Goal: Use online tool/utility: Utilize a website feature to perform a specific function

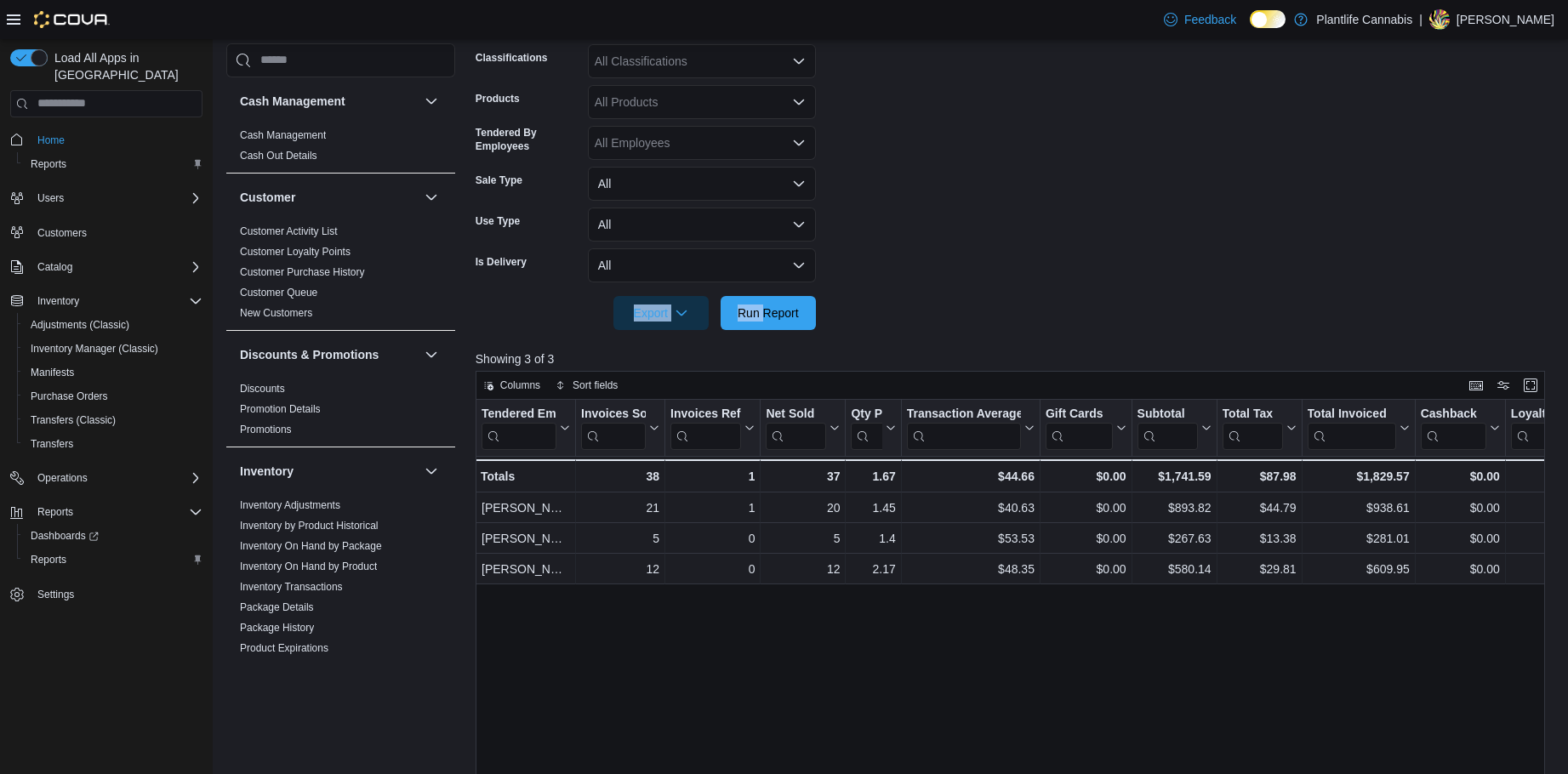
scroll to position [867, 0]
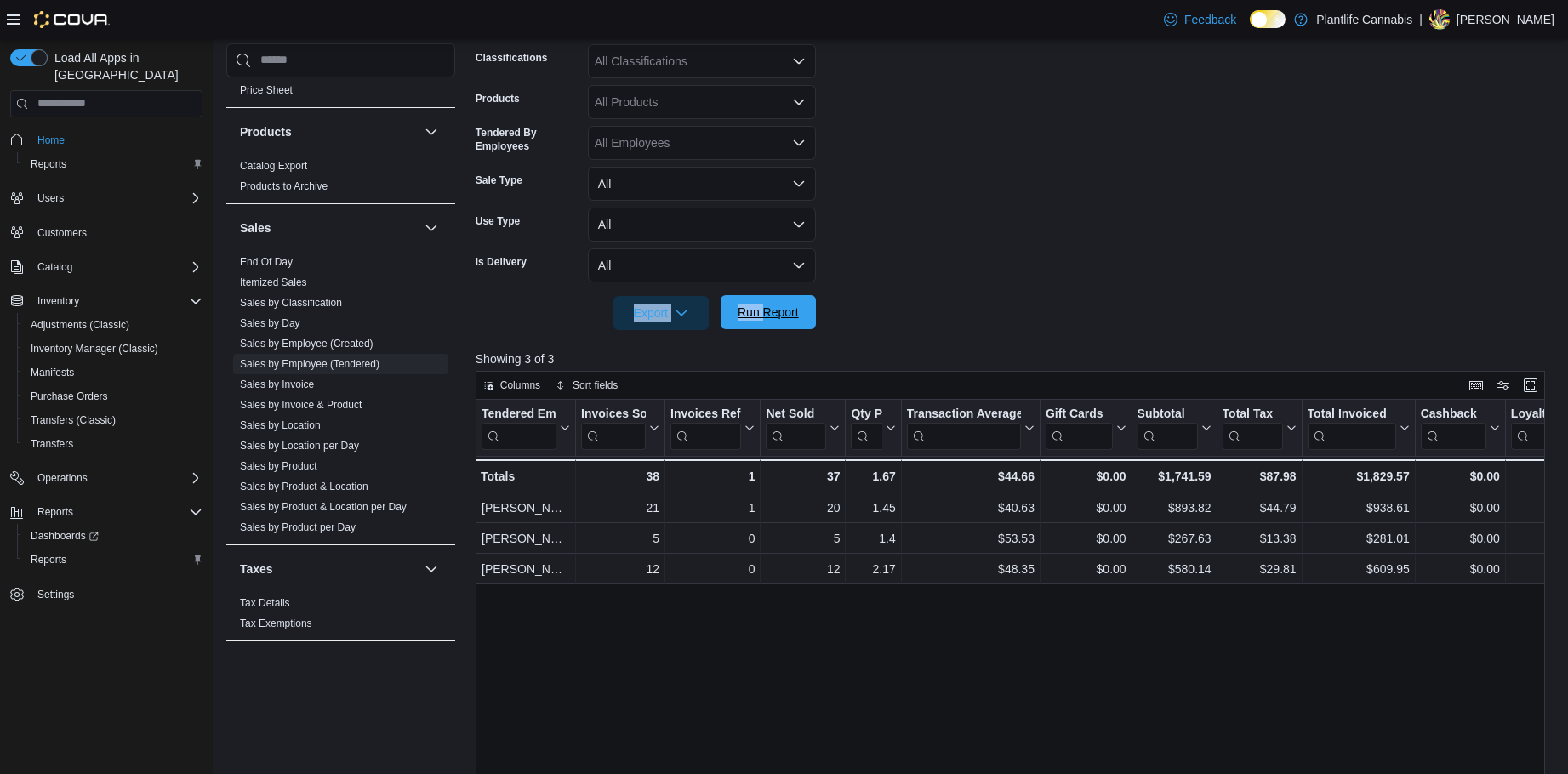
click at [764, 313] on span "Run Report" at bounding box center [768, 313] width 61 height 17
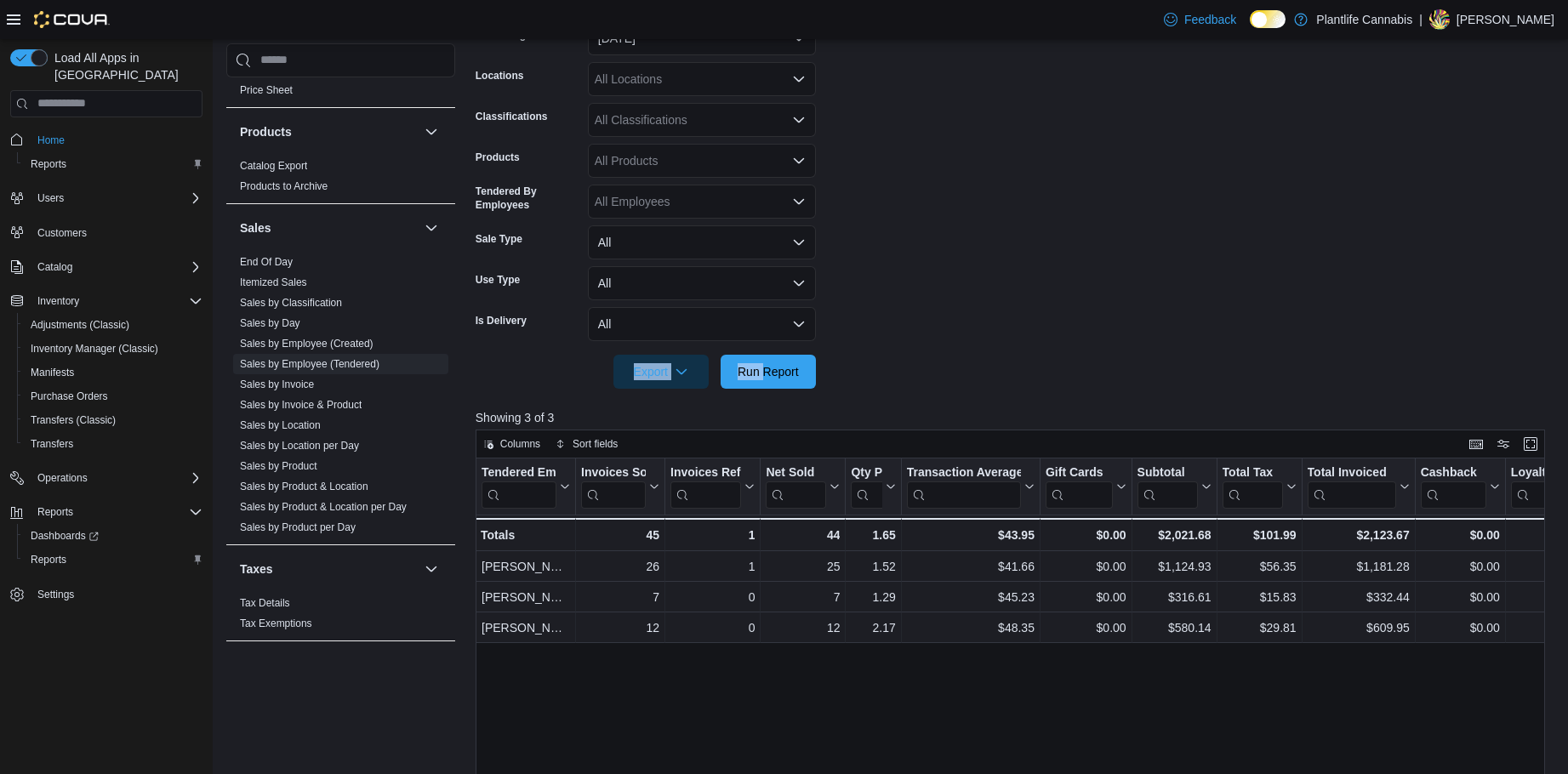
scroll to position [255, 0]
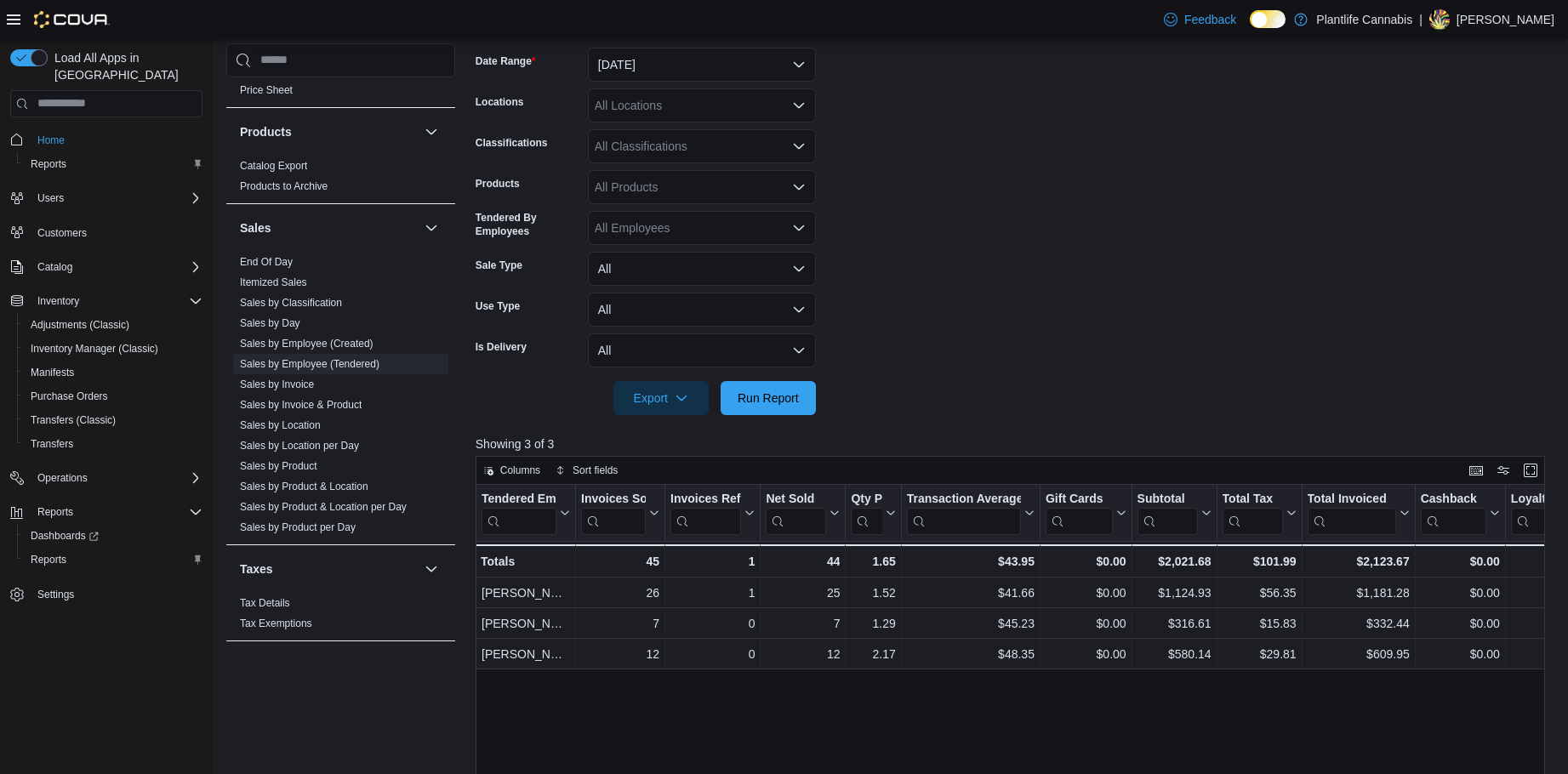
click at [684, 144] on div "All Classifications" at bounding box center [702, 146] width 228 height 34
type input "***"
click at [655, 176] on span "Accessory Group" at bounding box center [670, 175] width 91 height 17
click at [768, 388] on span "Run Report" at bounding box center [768, 397] width 75 height 34
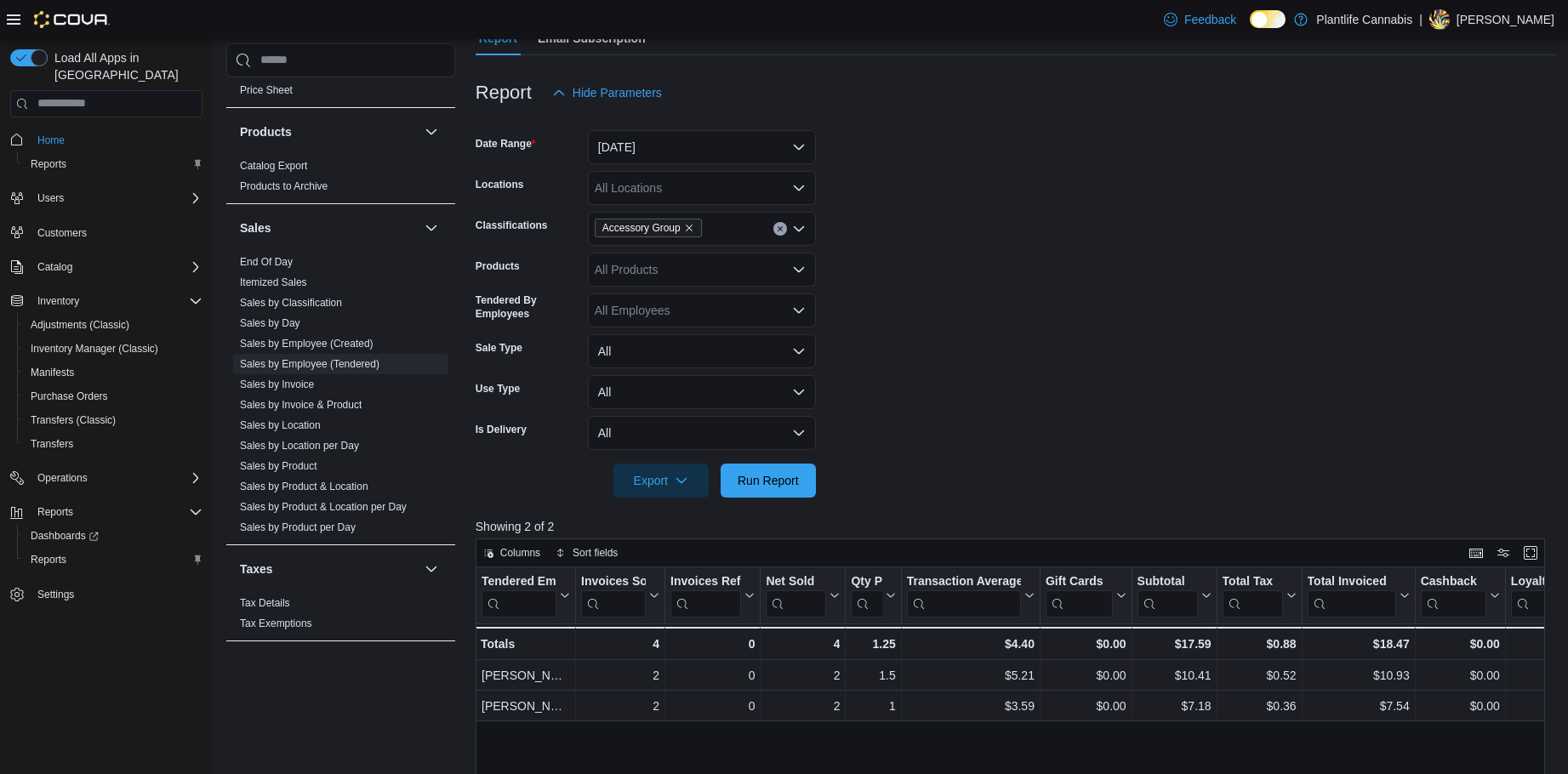
scroll to position [85, 0]
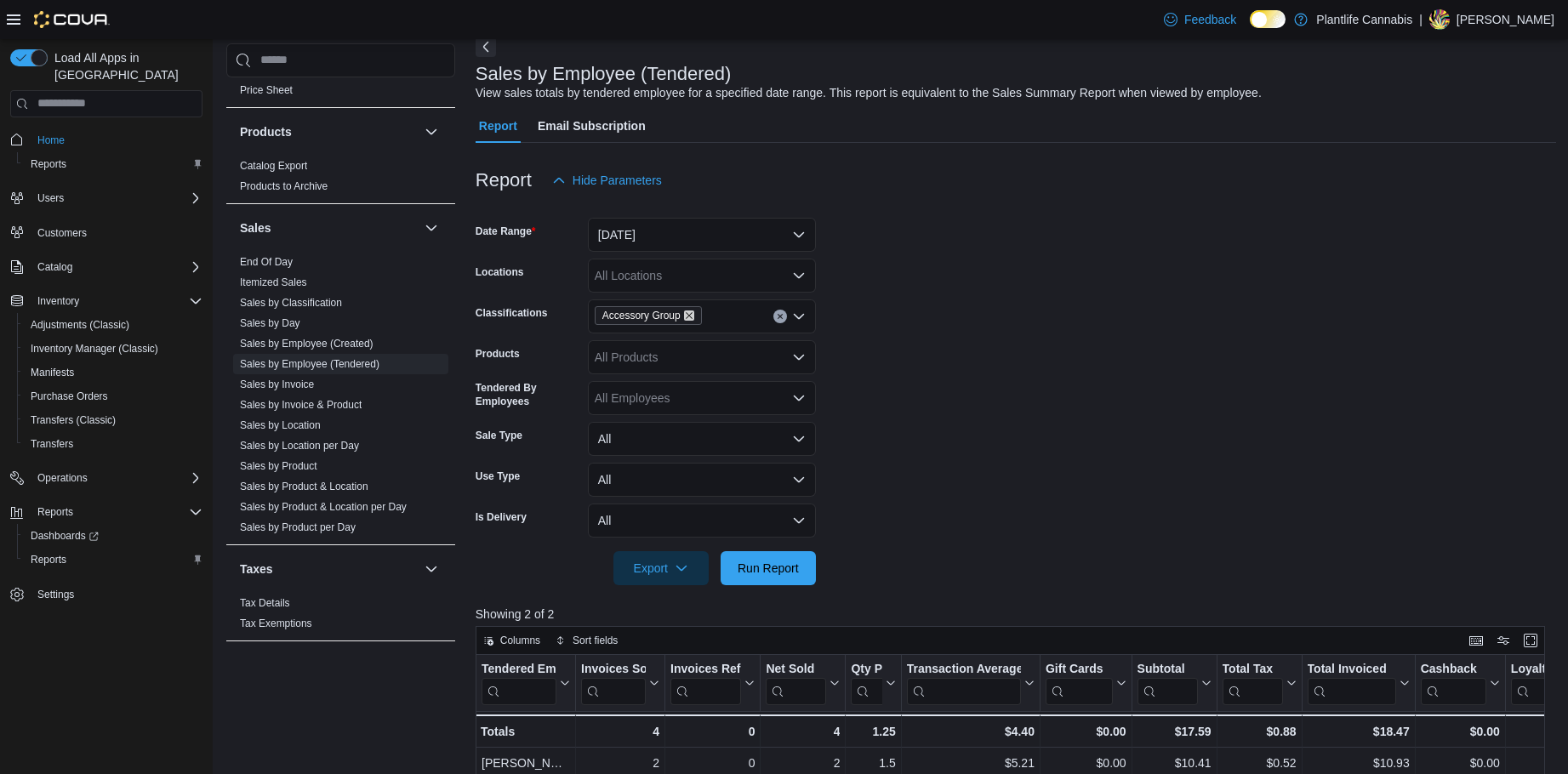
click at [684, 314] on icon "Remove Accessory Group from selection in this group" at bounding box center [688, 315] width 10 height 10
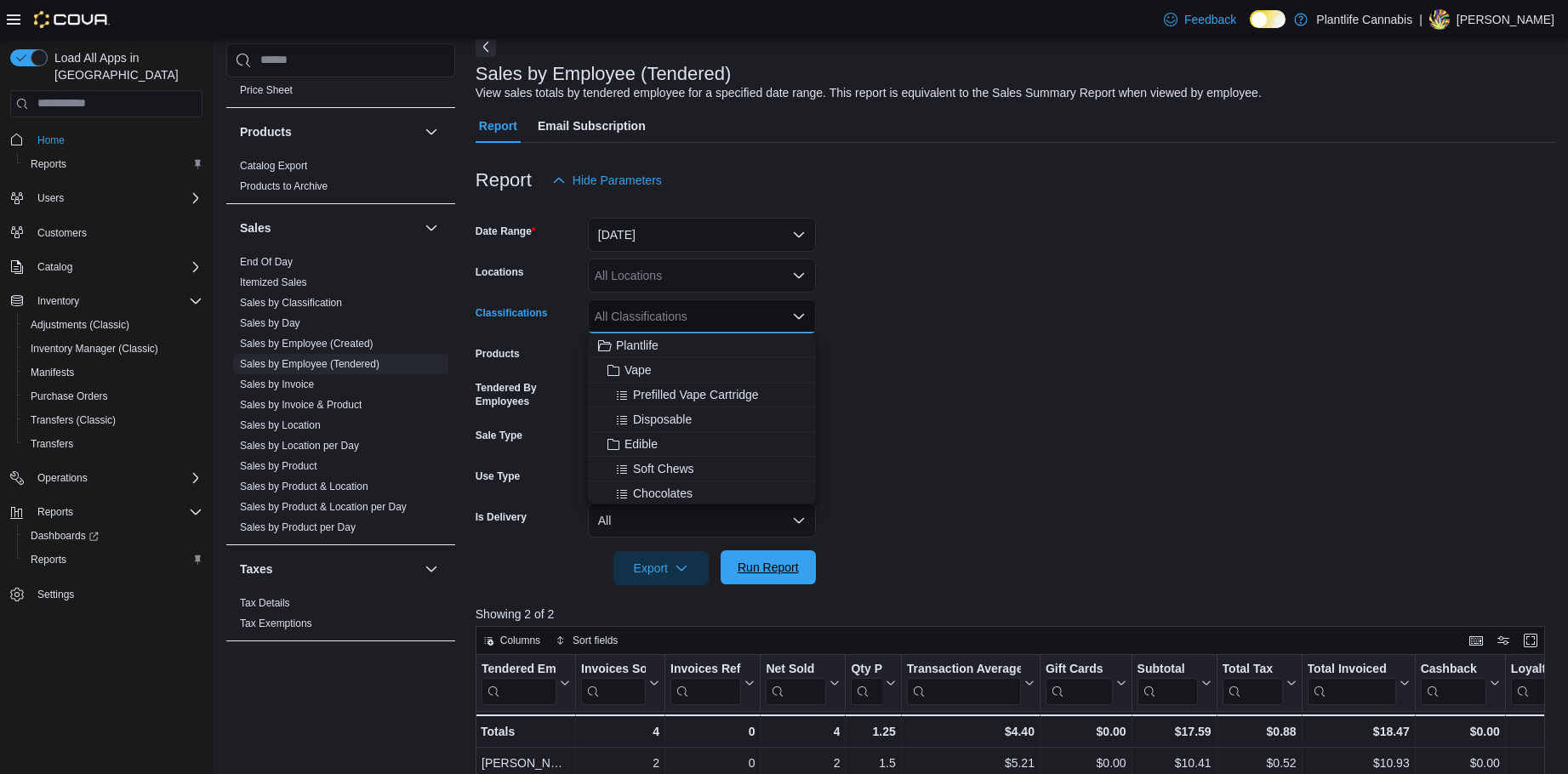
click at [758, 567] on span "Run Report" at bounding box center [768, 568] width 61 height 17
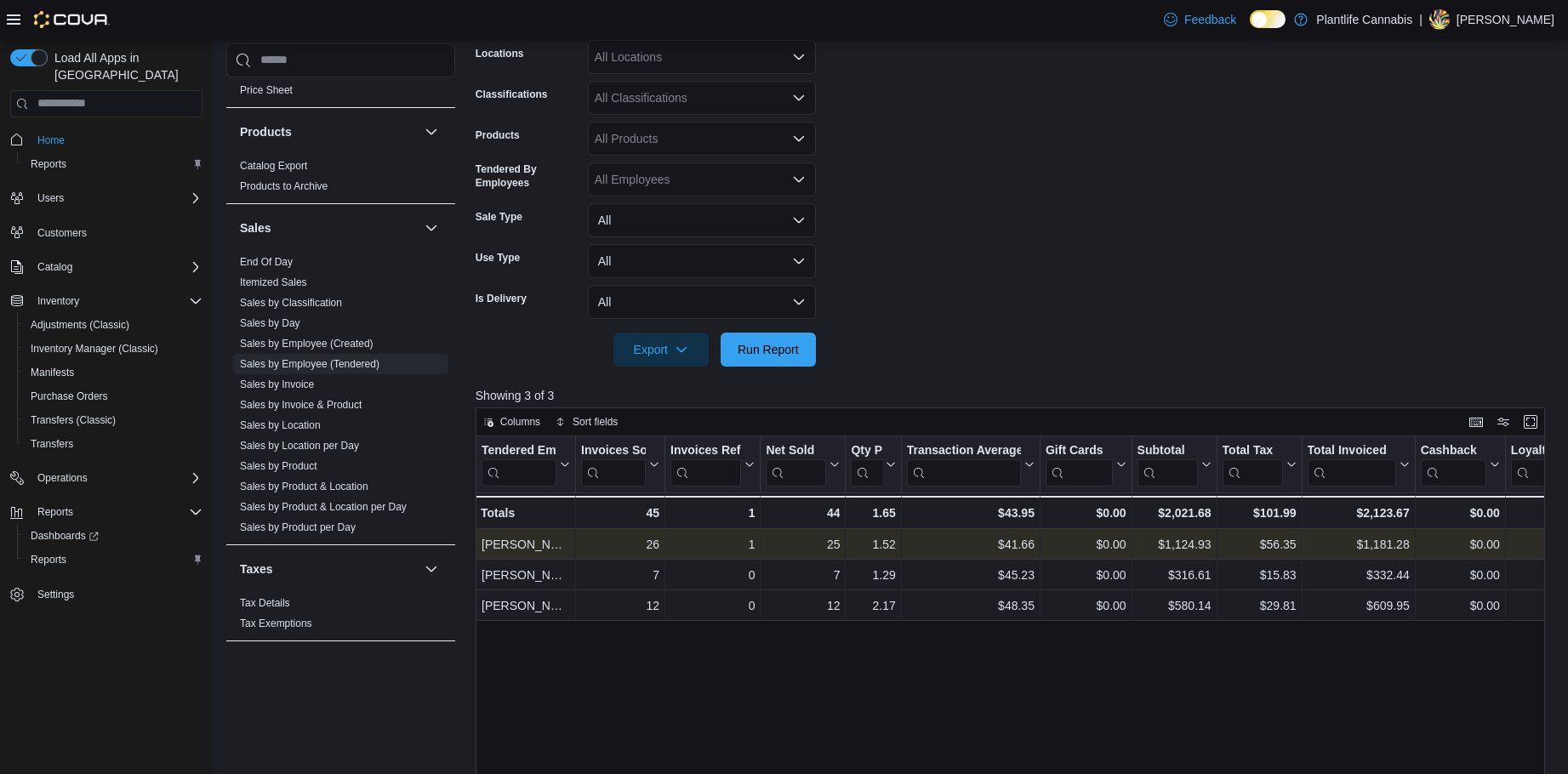
scroll to position [340, 0]
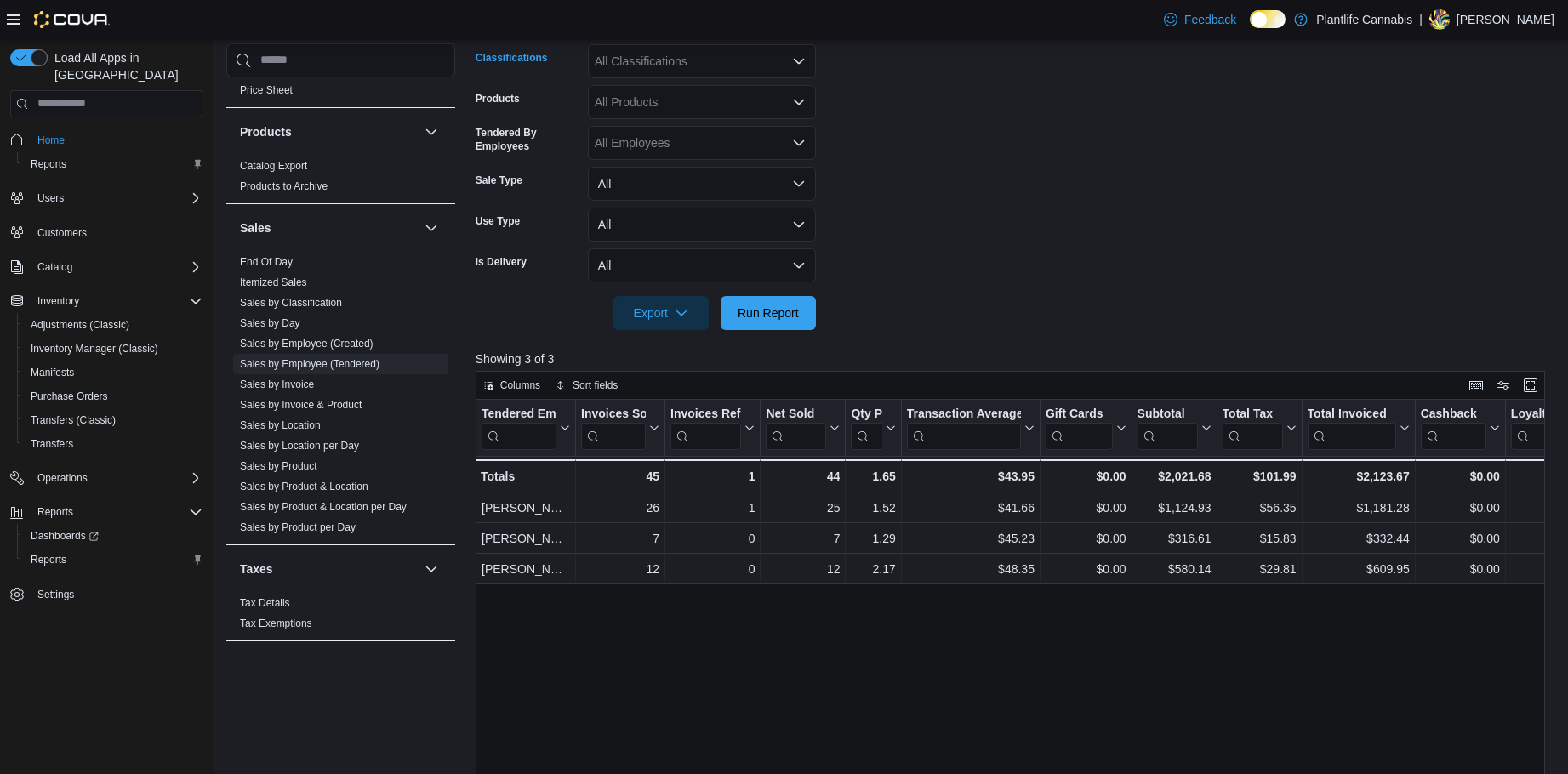
click at [734, 56] on div "All Classifications" at bounding box center [702, 61] width 228 height 34
type input "***"
click at [739, 92] on div "Accessory Group" at bounding box center [702, 90] width 207 height 17
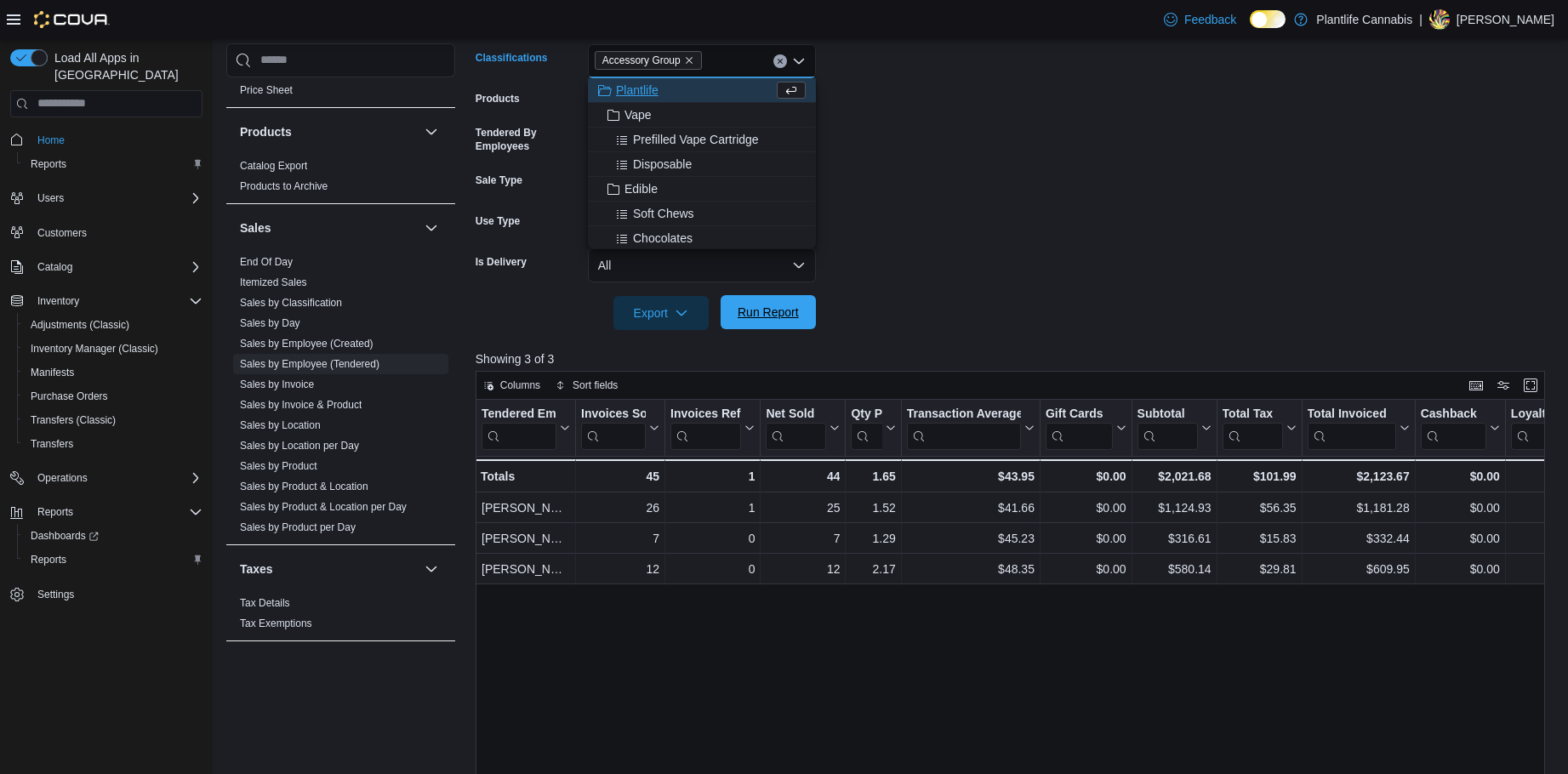
click at [757, 314] on span "Run Report" at bounding box center [768, 313] width 61 height 17
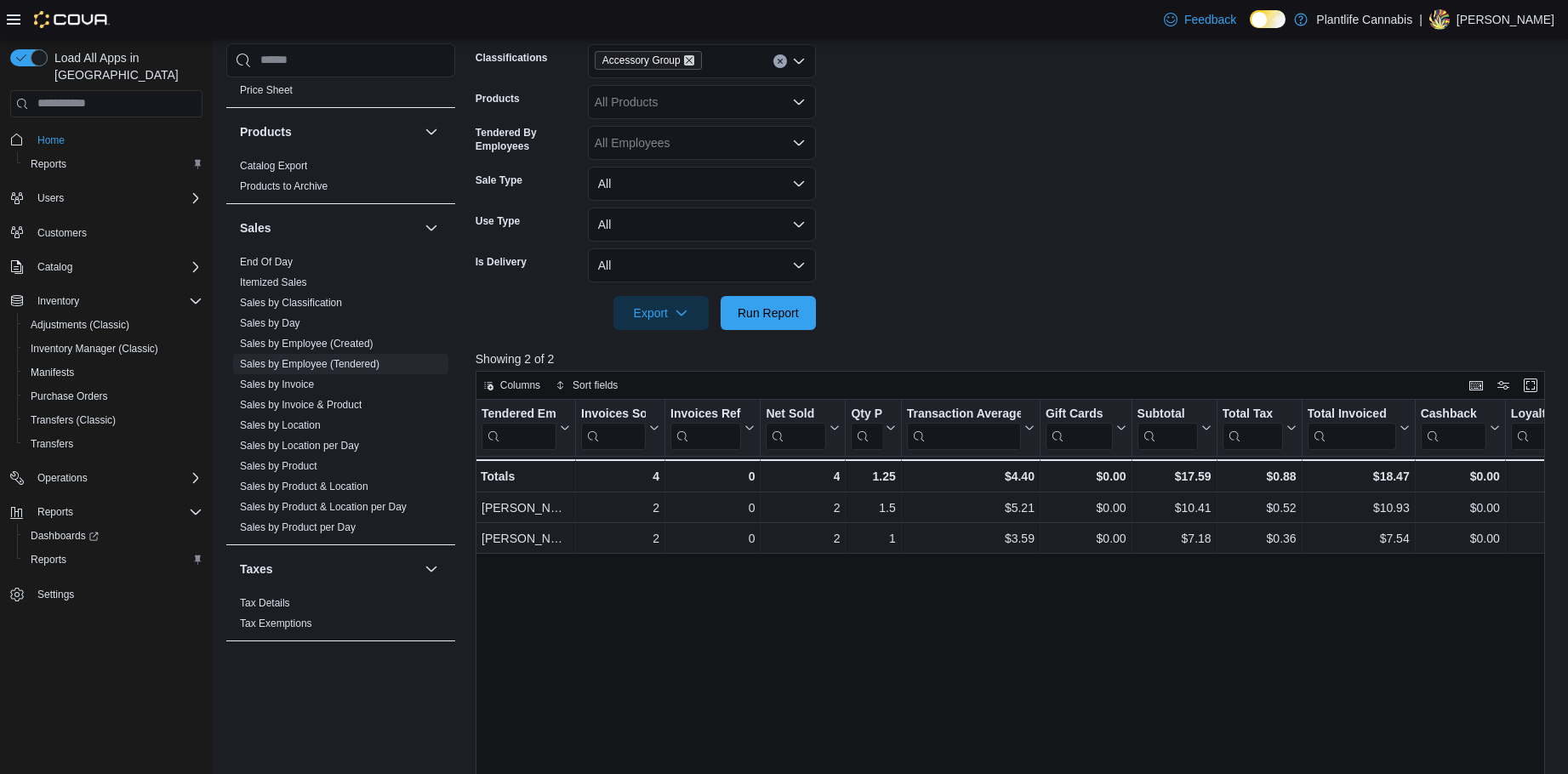
click at [684, 65] on icon "Remove Accessory Group from selection in this group" at bounding box center [688, 60] width 10 height 10
click at [774, 313] on span "Run Report" at bounding box center [768, 313] width 61 height 17
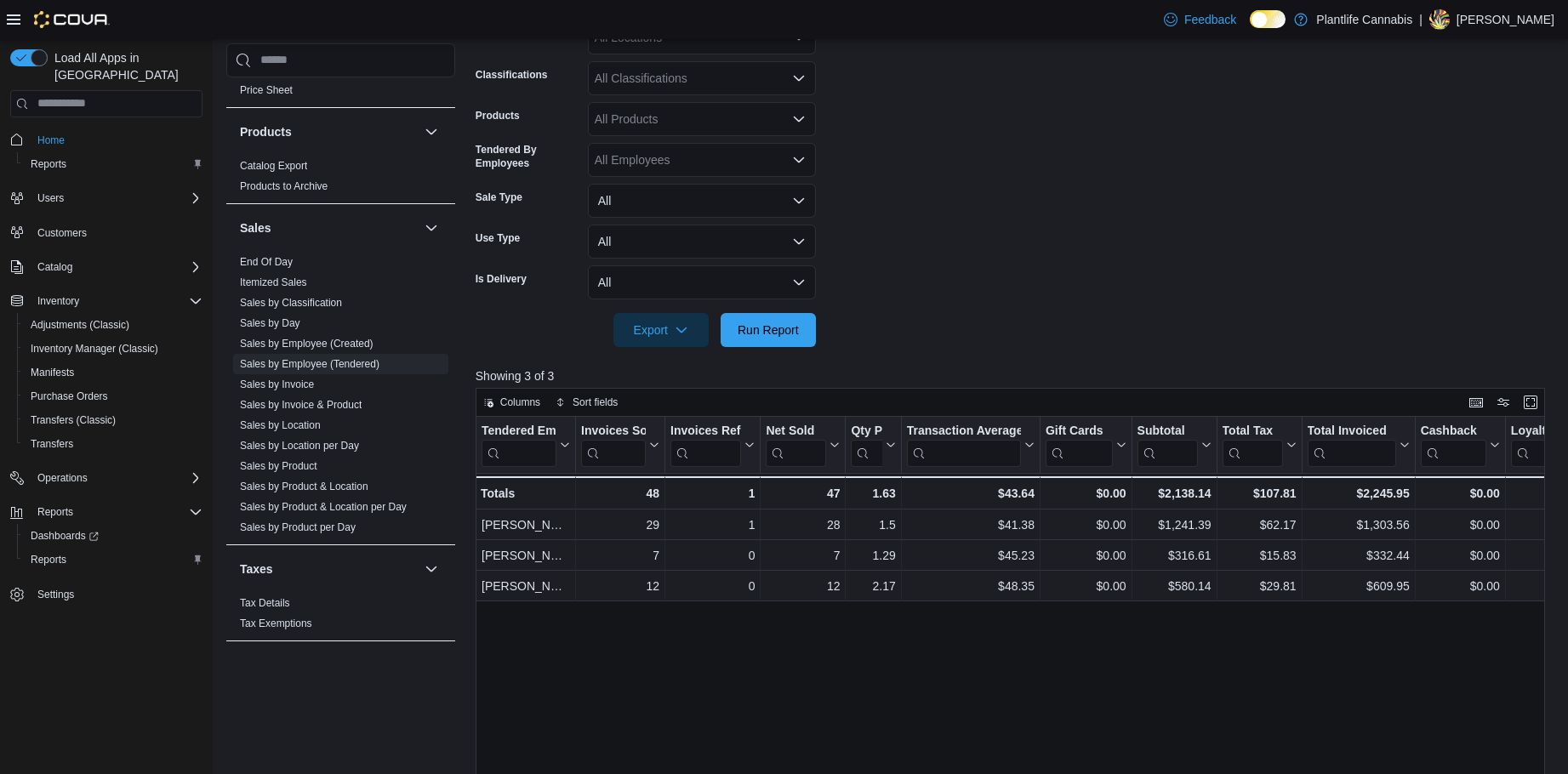
scroll to position [340, 0]
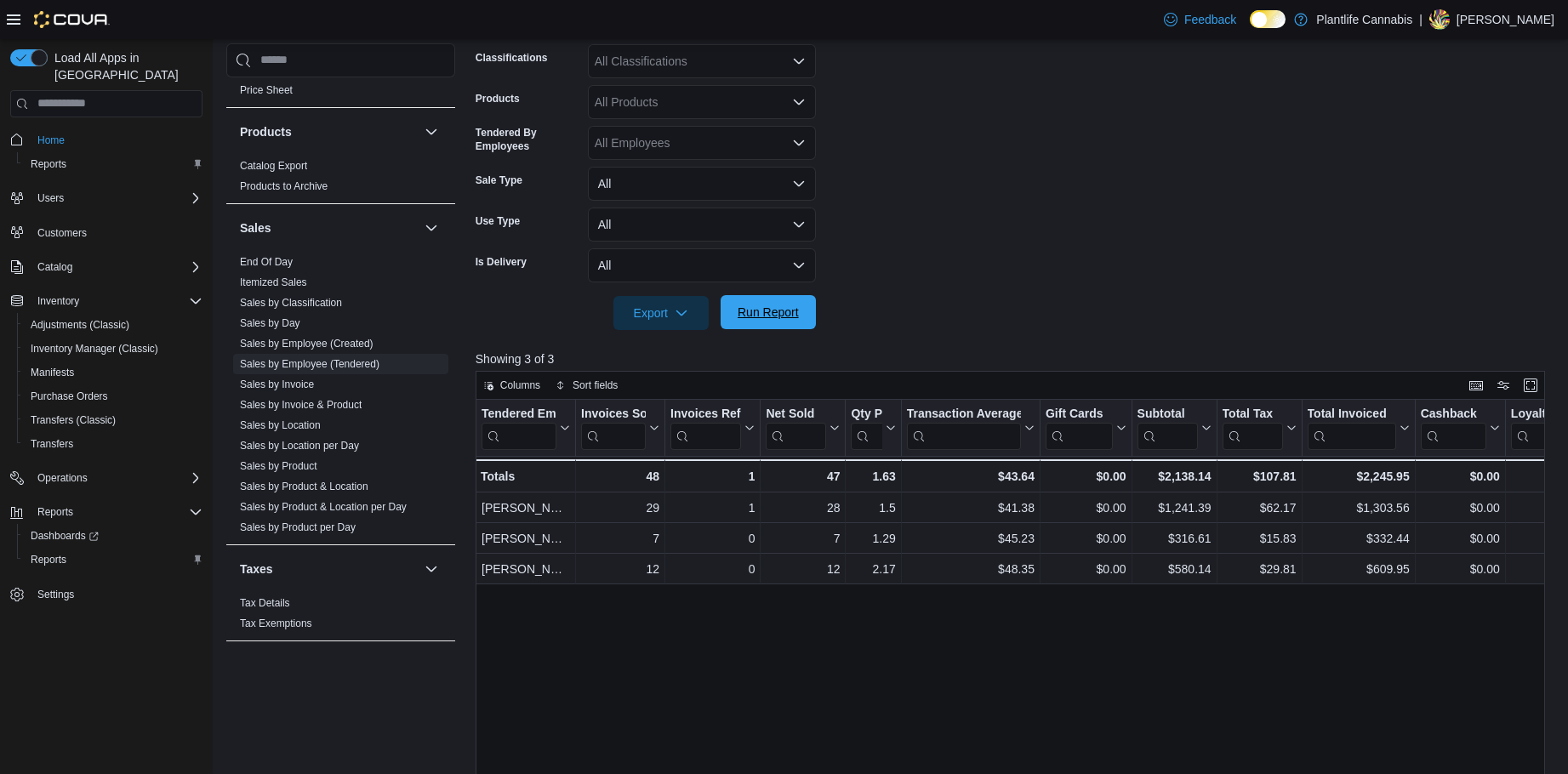
click at [750, 323] on span "Run Report" at bounding box center [768, 313] width 75 height 34
